Goal: Navigation & Orientation: Find specific page/section

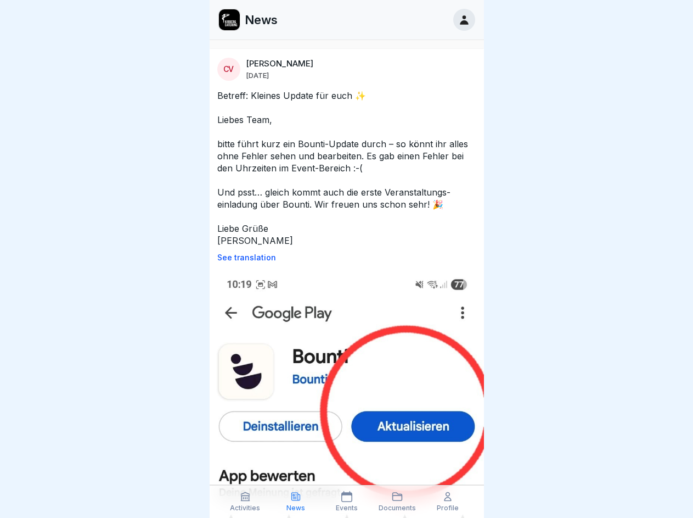
click at [342, 257] on p "See translation" at bounding box center [346, 257] width 259 height 9
click at [245, 501] on icon at bounding box center [245, 496] width 11 height 11
click at [296, 501] on icon at bounding box center [295, 496] width 11 height 11
click at [346, 501] on icon at bounding box center [346, 496] width 11 height 11
click at [397, 501] on icon at bounding box center [397, 496] width 11 height 11
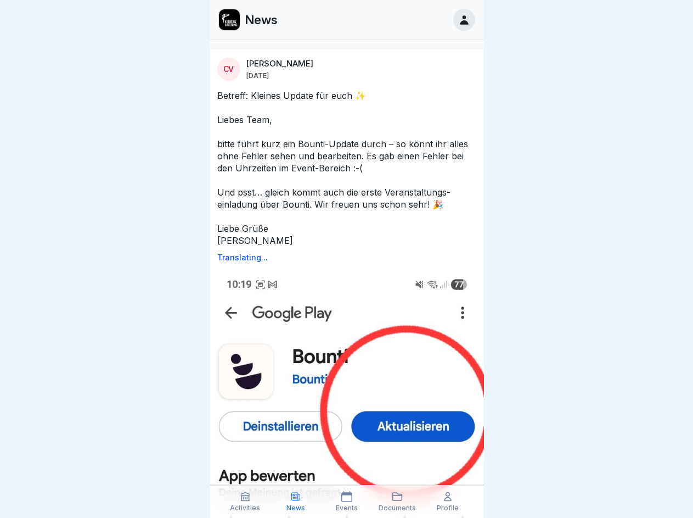
click at [448, 501] on icon at bounding box center [447, 496] width 11 height 11
